Goal: Book appointment/travel/reservation

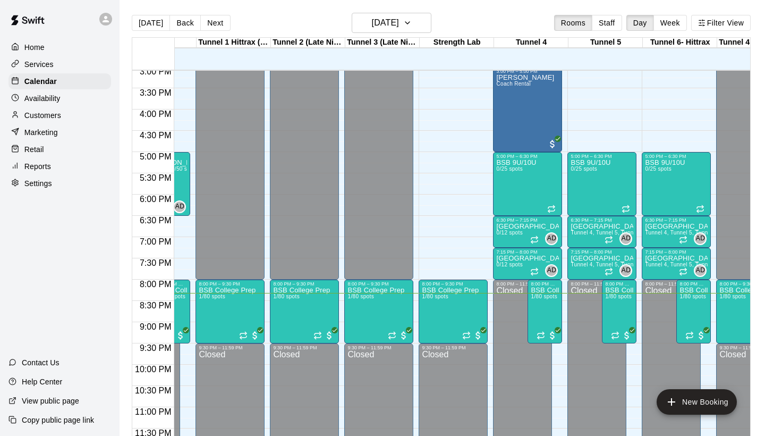
scroll to position [641, 223]
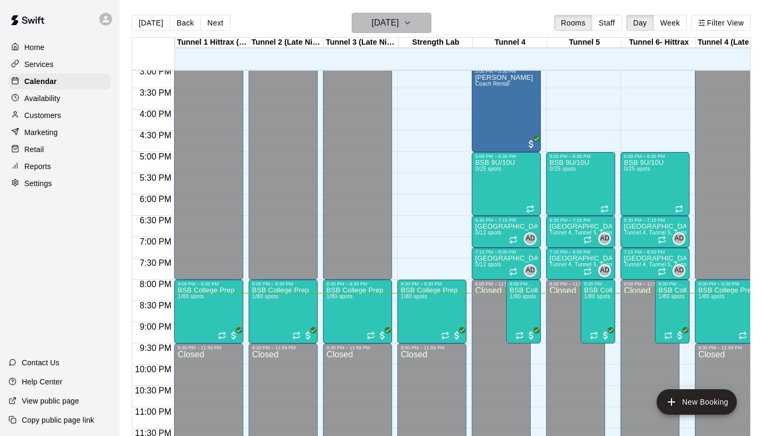
click at [372, 24] on h6 "[DATE]" at bounding box center [385, 22] width 27 height 15
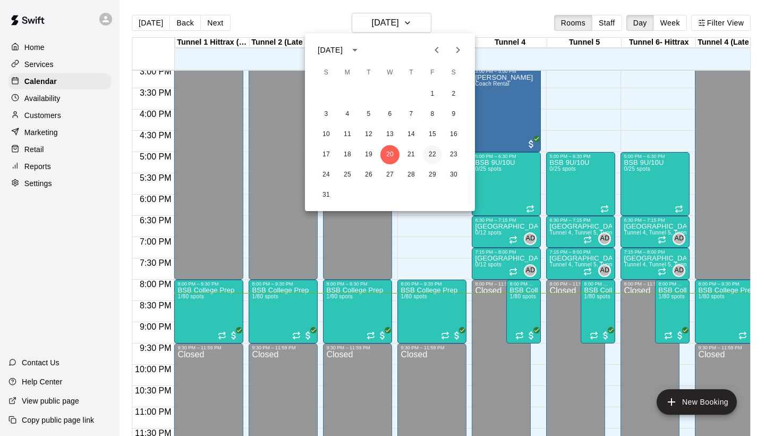
click at [432, 159] on button "22" at bounding box center [432, 154] width 19 height 19
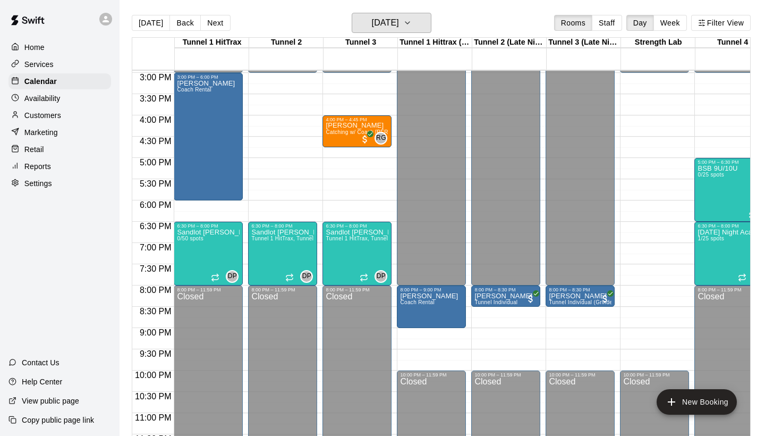
scroll to position [0, 0]
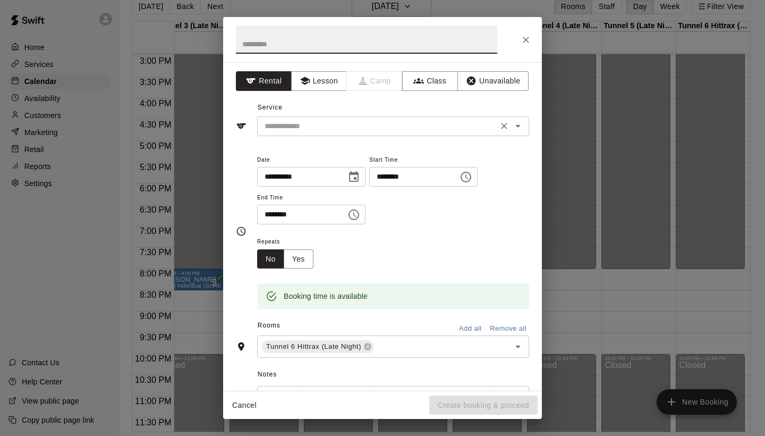
click at [354, 120] on input "text" at bounding box center [377, 126] width 234 height 13
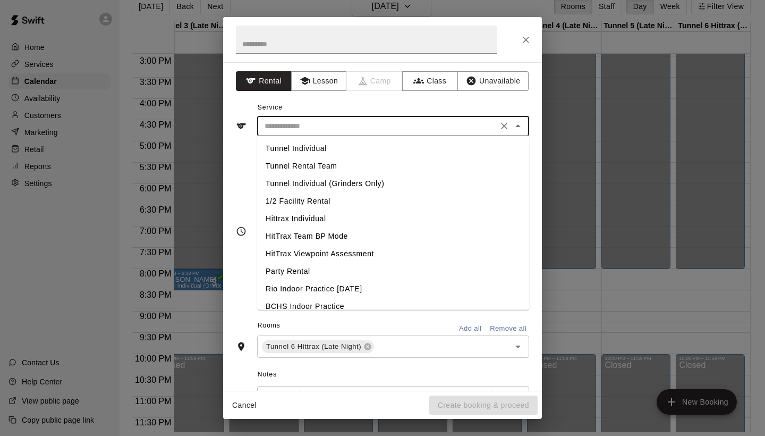
click at [323, 149] on li "Tunnel Individual" at bounding box center [393, 149] width 272 height 18
type input "**********"
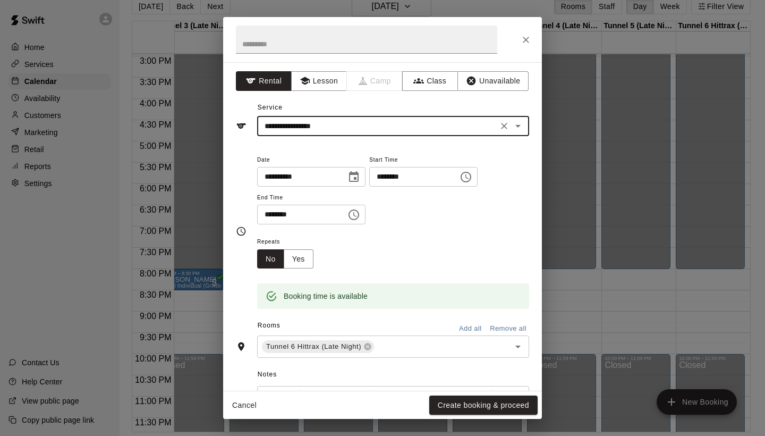
click at [501, 123] on icon "Clear" at bounding box center [504, 126] width 11 height 11
click at [459, 128] on input "text" at bounding box center [377, 126] width 234 height 13
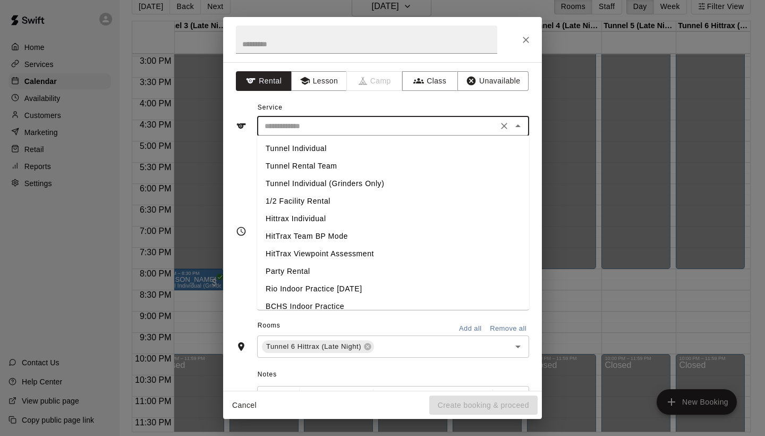
click at [313, 217] on li "Hittrax Individual" at bounding box center [393, 219] width 272 height 18
type input "**********"
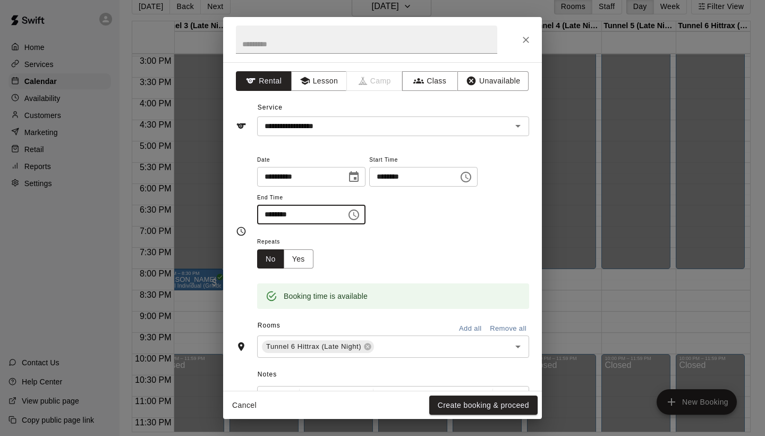
click at [269, 214] on input "********" at bounding box center [298, 215] width 82 height 20
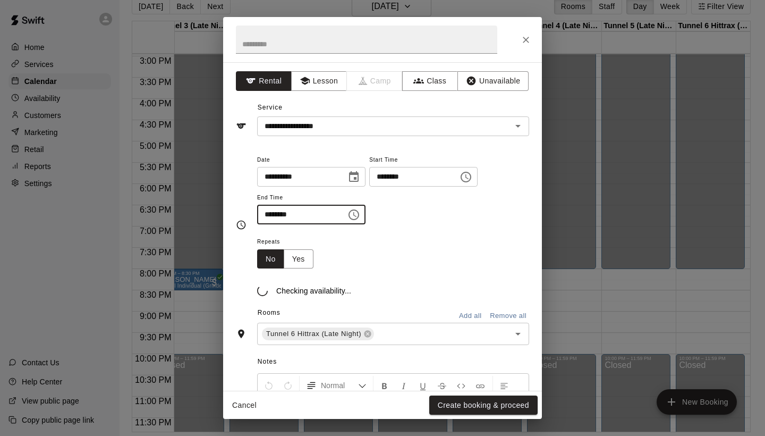
type input "********"
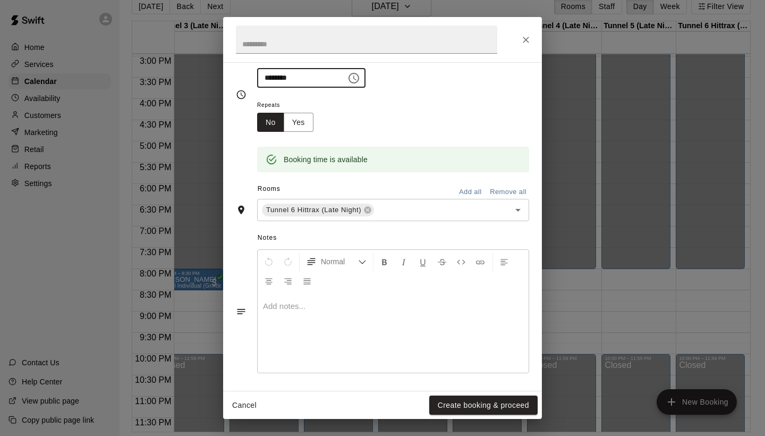
scroll to position [136, 0]
click at [291, 303] on p at bounding box center [393, 306] width 260 height 11
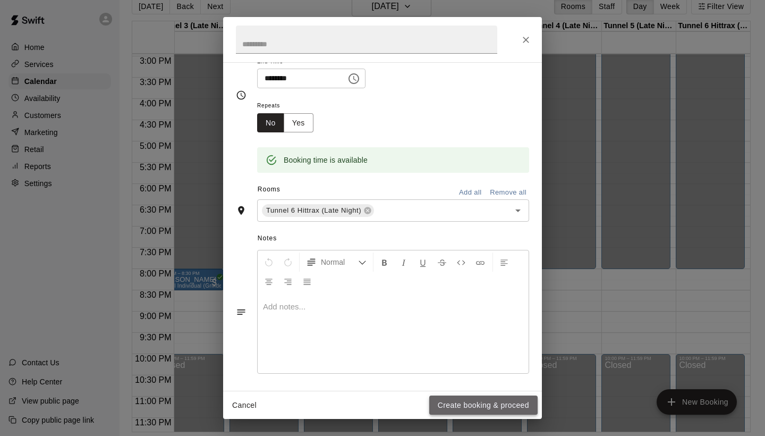
click at [456, 396] on button "Create booking & proceed" at bounding box center [483, 405] width 108 height 20
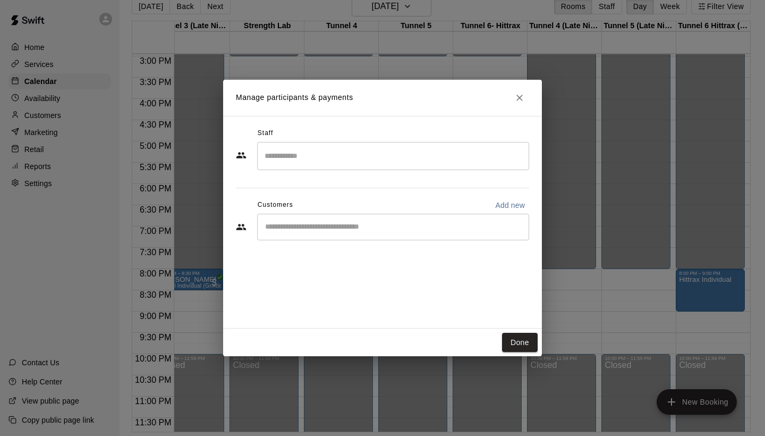
click at [331, 148] on input "Search staff" at bounding box center [393, 156] width 262 height 19
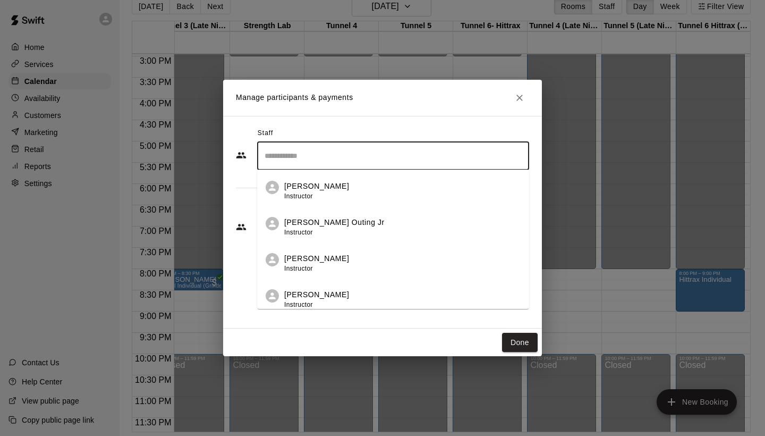
click at [241, 198] on div "Customers Add new" at bounding box center [382, 205] width 293 height 17
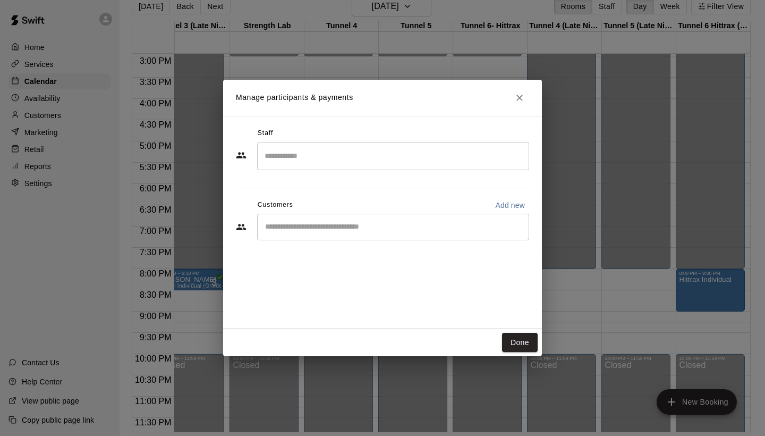
click at [280, 216] on div "​" at bounding box center [393, 227] width 272 height 27
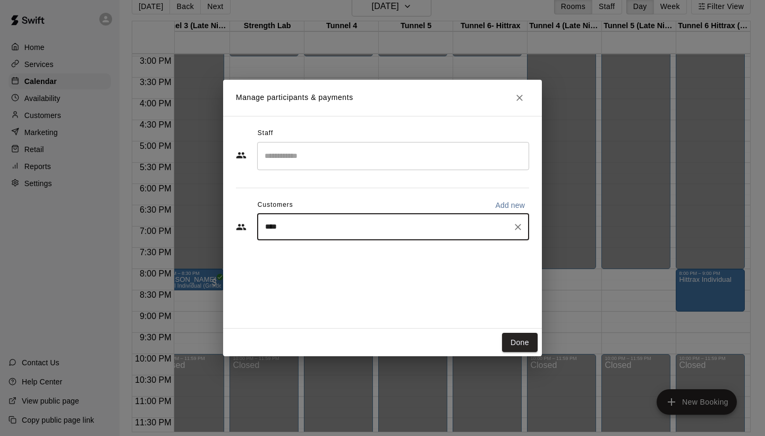
type input "*****"
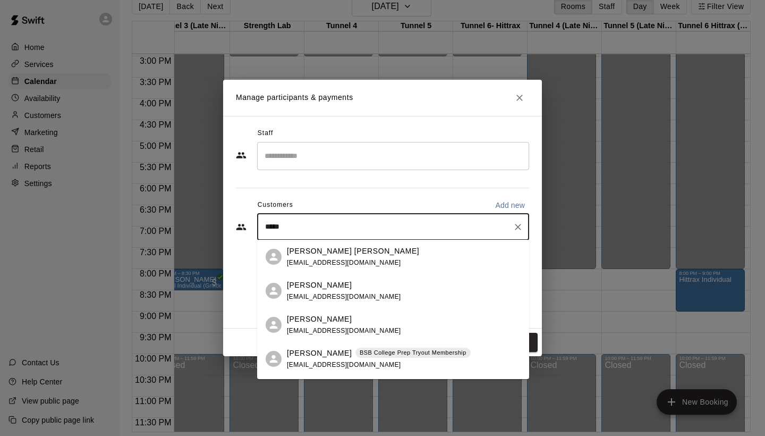
click at [302, 361] on span "[EMAIL_ADDRESS][DOMAIN_NAME]" at bounding box center [344, 364] width 114 height 7
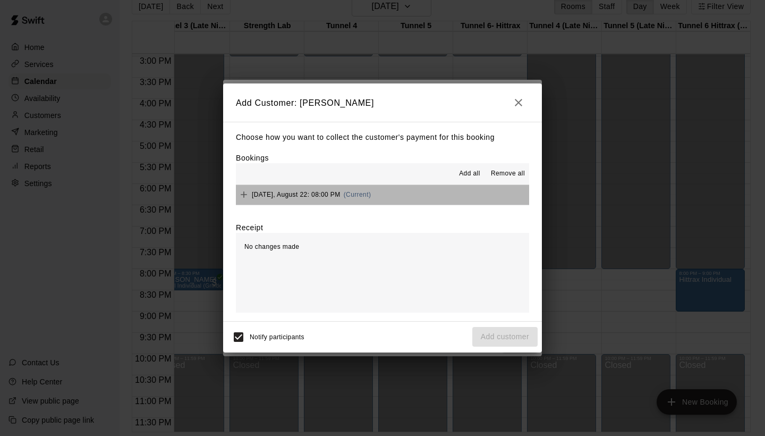
click at [390, 196] on button "[DATE], August 22: 08:00 PM (Current)" at bounding box center [382, 195] width 293 height 20
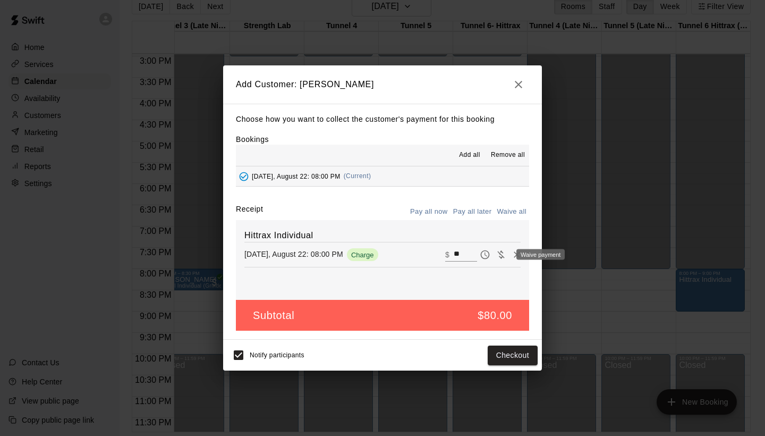
click at [499, 250] on icon "Waive payment" at bounding box center [501, 254] width 11 height 11
type input "*"
click at [485, 328] on div "Subtotal $0.00" at bounding box center [382, 315] width 293 height 31
click at [482, 322] on div "Subtotal $0.00" at bounding box center [382, 315] width 293 height 31
click at [489, 350] on button "Add customer" at bounding box center [504, 355] width 65 height 20
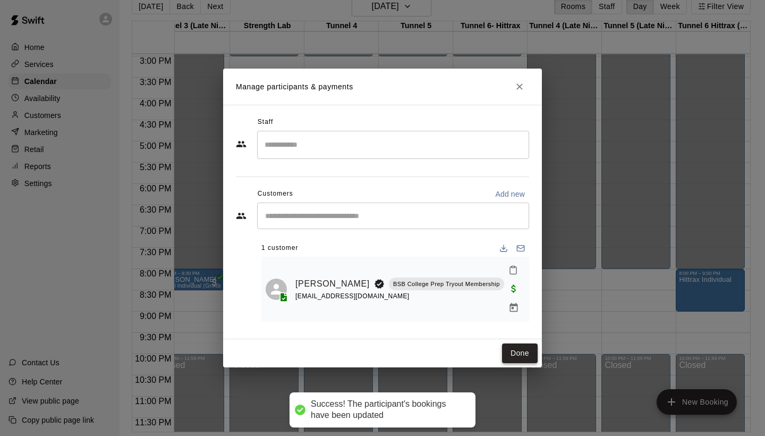
click at [521, 343] on button "Done" at bounding box center [520, 353] width 36 height 20
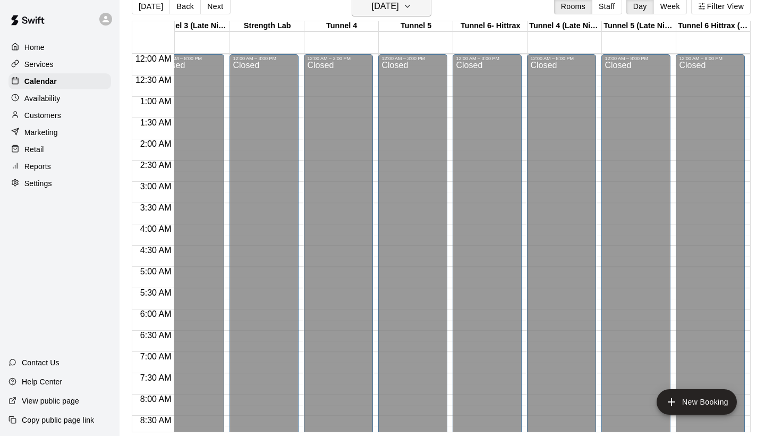
scroll to position [0, 391]
click at [372, 6] on h6 "[DATE]" at bounding box center [385, 6] width 27 height 15
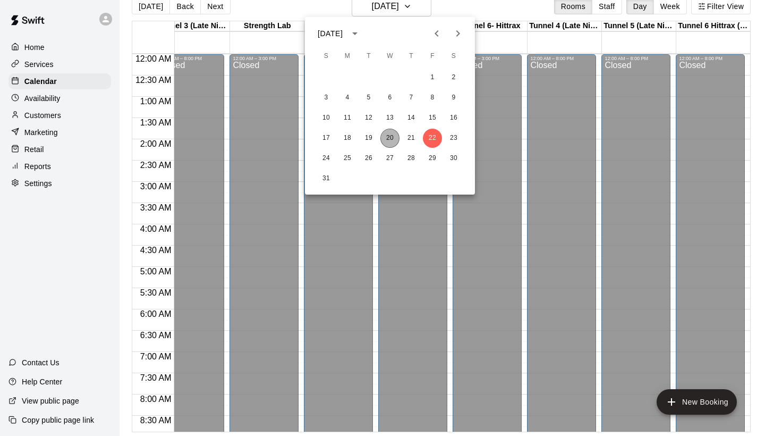
click at [389, 133] on button "20" at bounding box center [389, 138] width 19 height 19
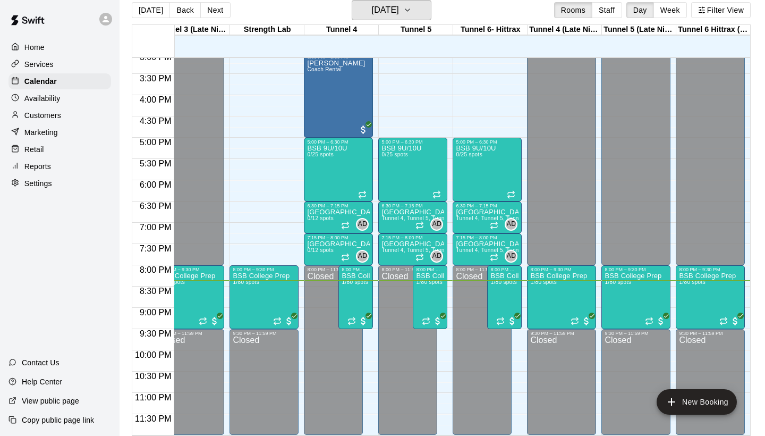
scroll to position [643, 391]
